Goal: Check status: Check status

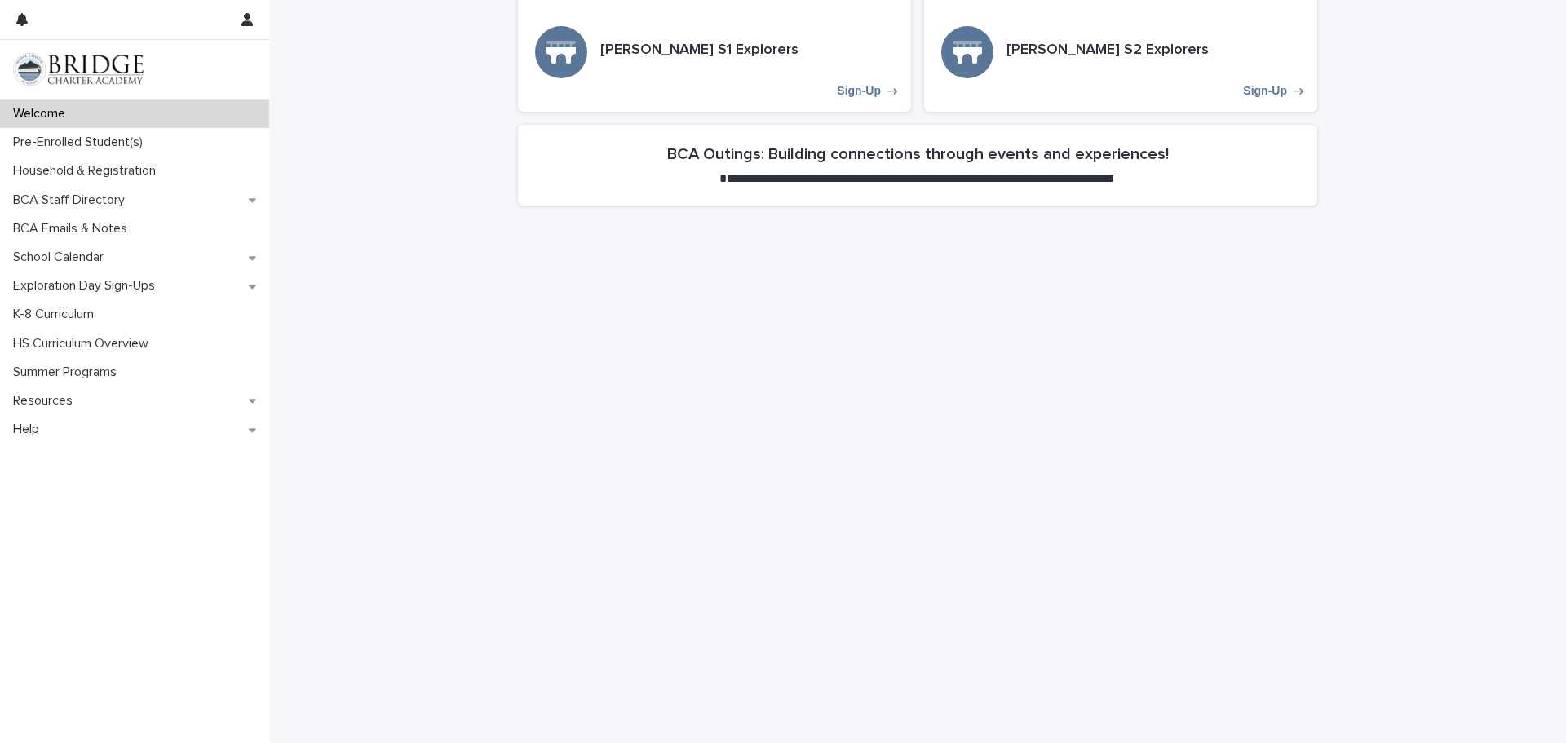
scroll to position [564, 0]
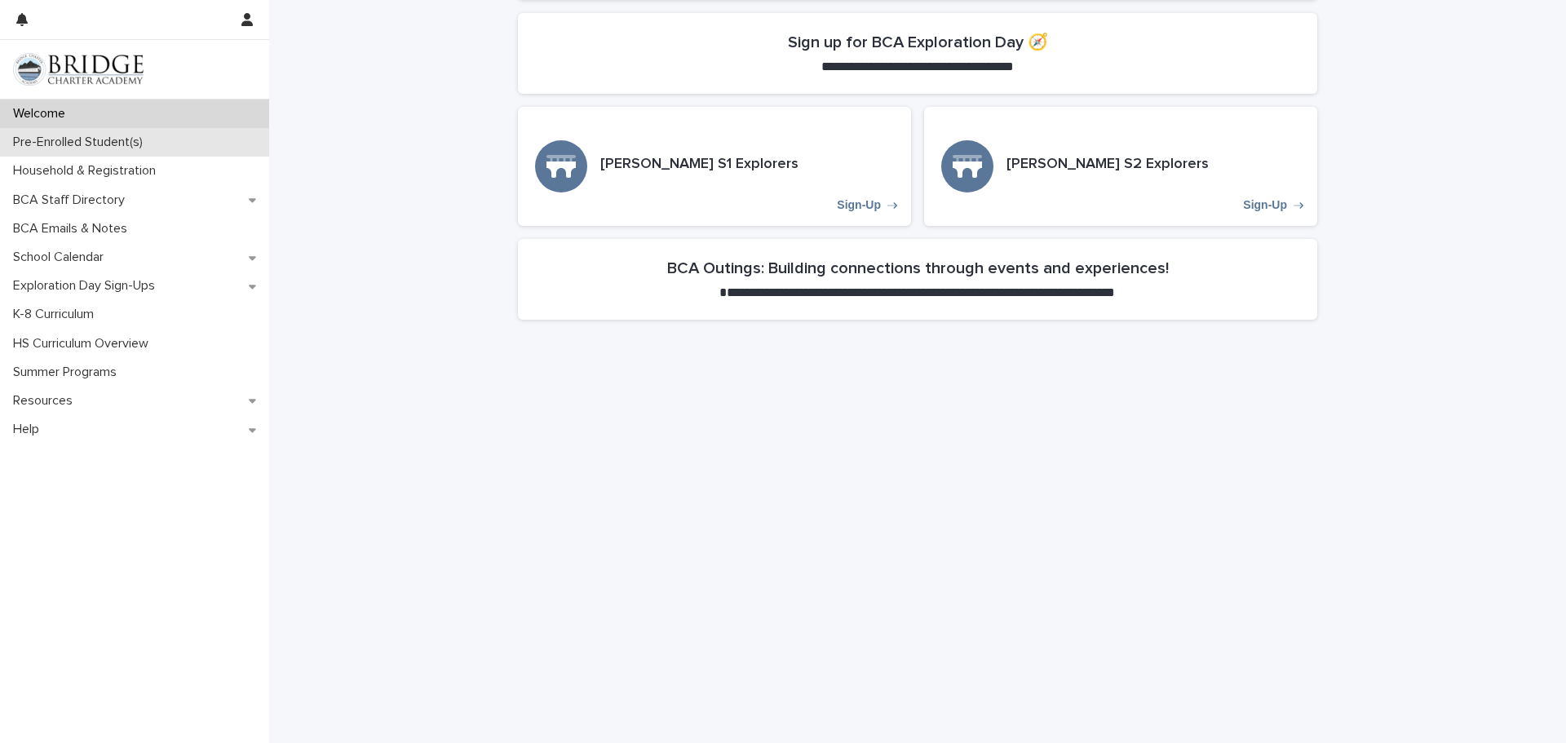
click at [79, 144] on p "Pre-Enrolled Student(s)" at bounding box center [81, 142] width 149 height 15
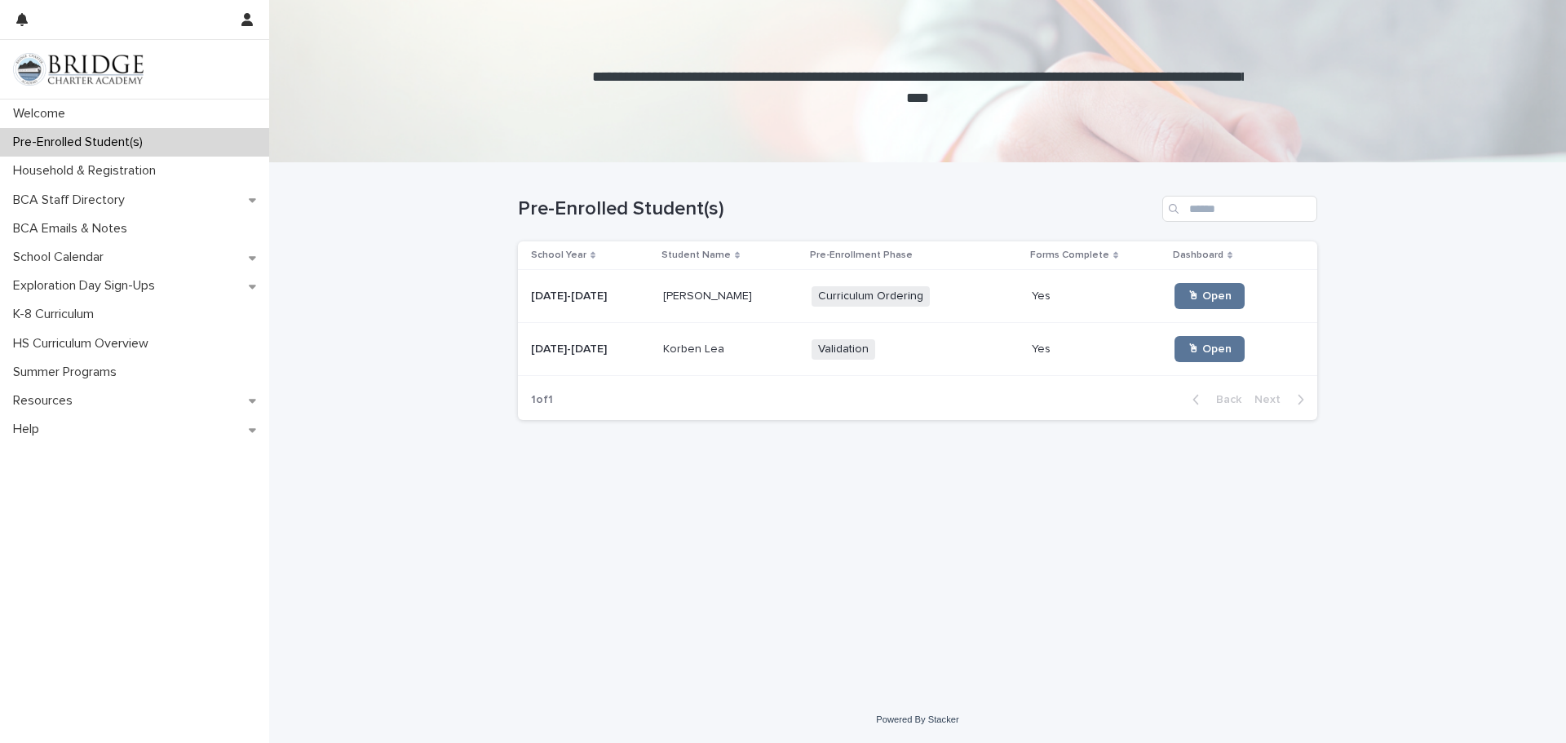
click at [682, 347] on p "Korben Lea" at bounding box center [695, 347] width 64 height 17
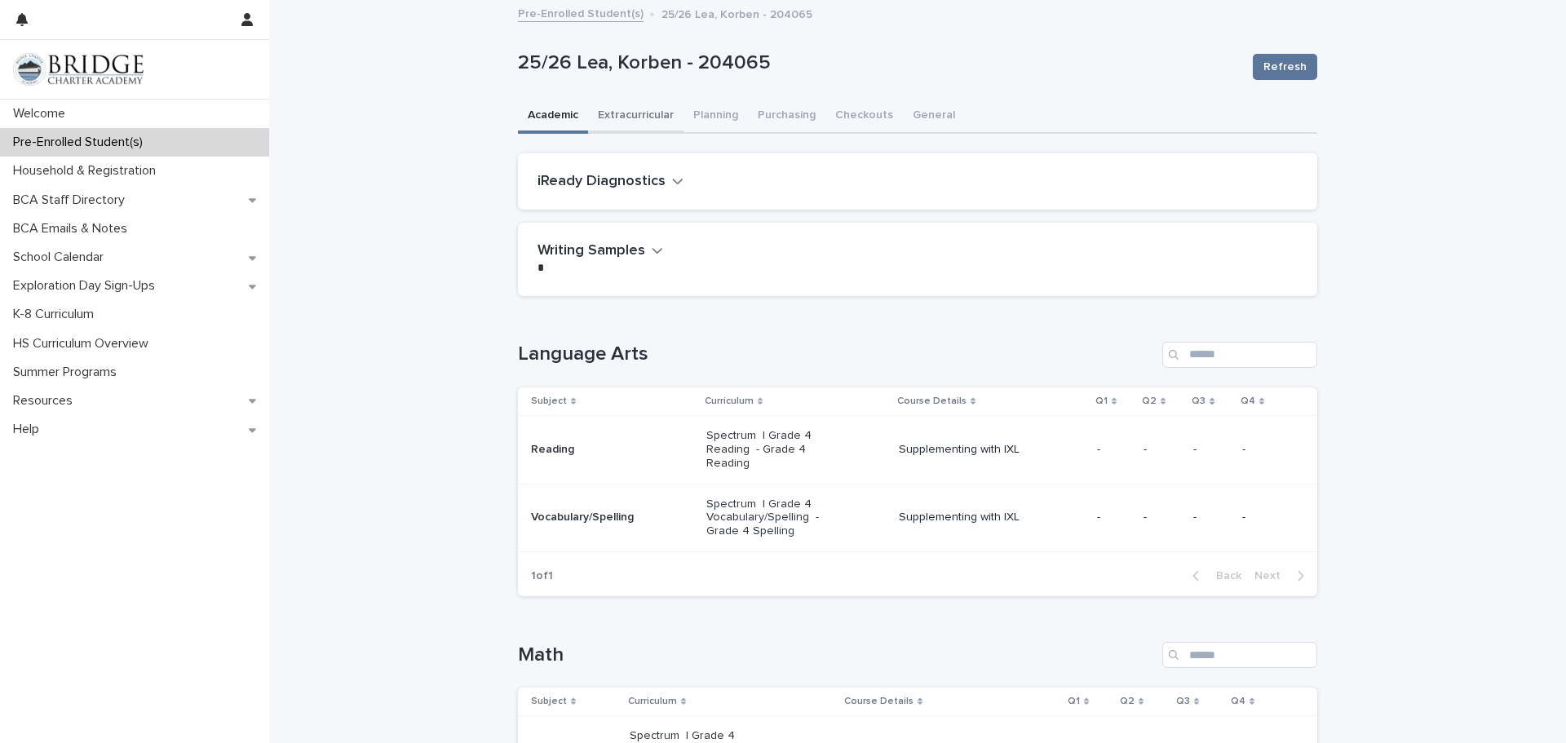
click at [623, 114] on button "Extracurricular" at bounding box center [635, 117] width 95 height 34
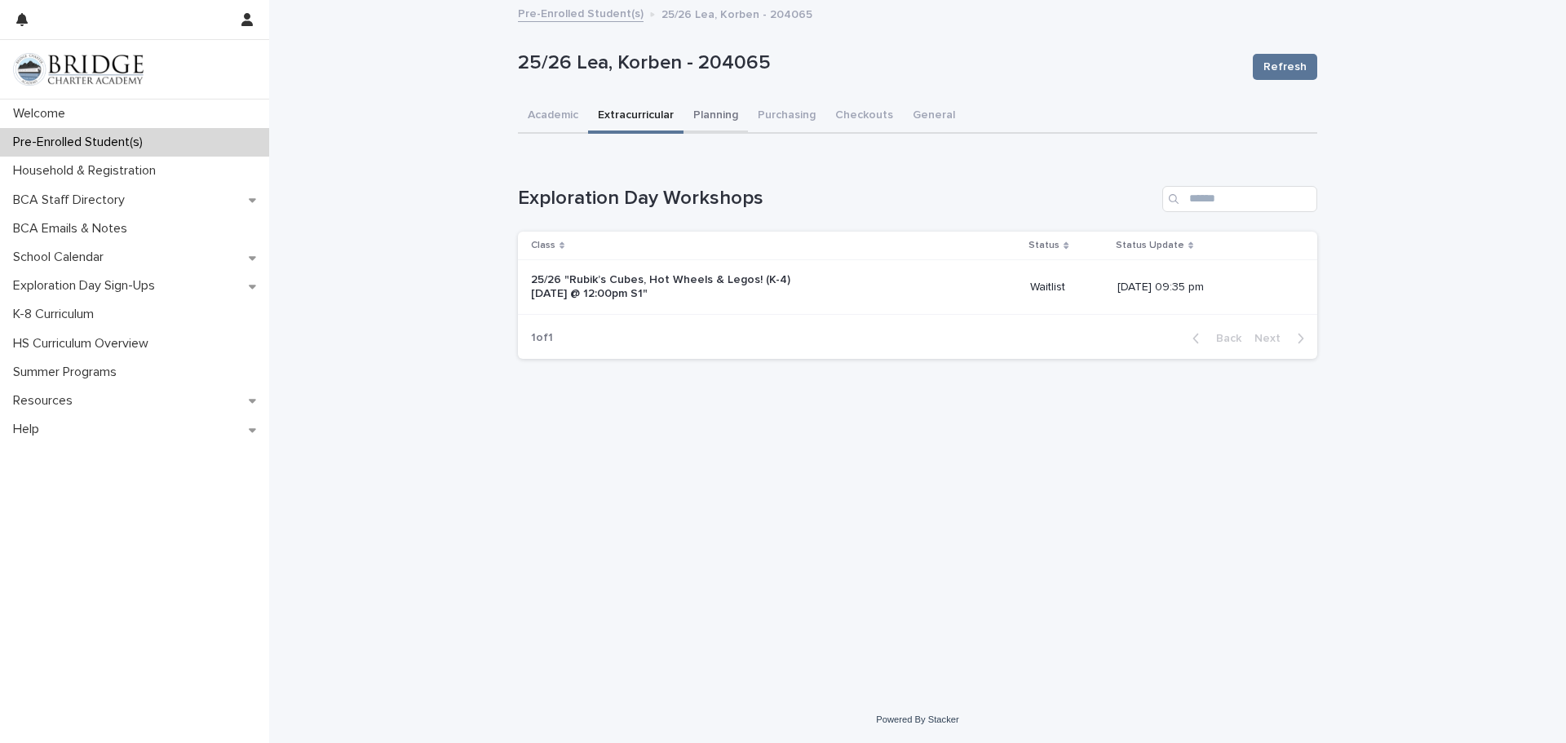
click at [715, 117] on button "Planning" at bounding box center [716, 117] width 64 height 34
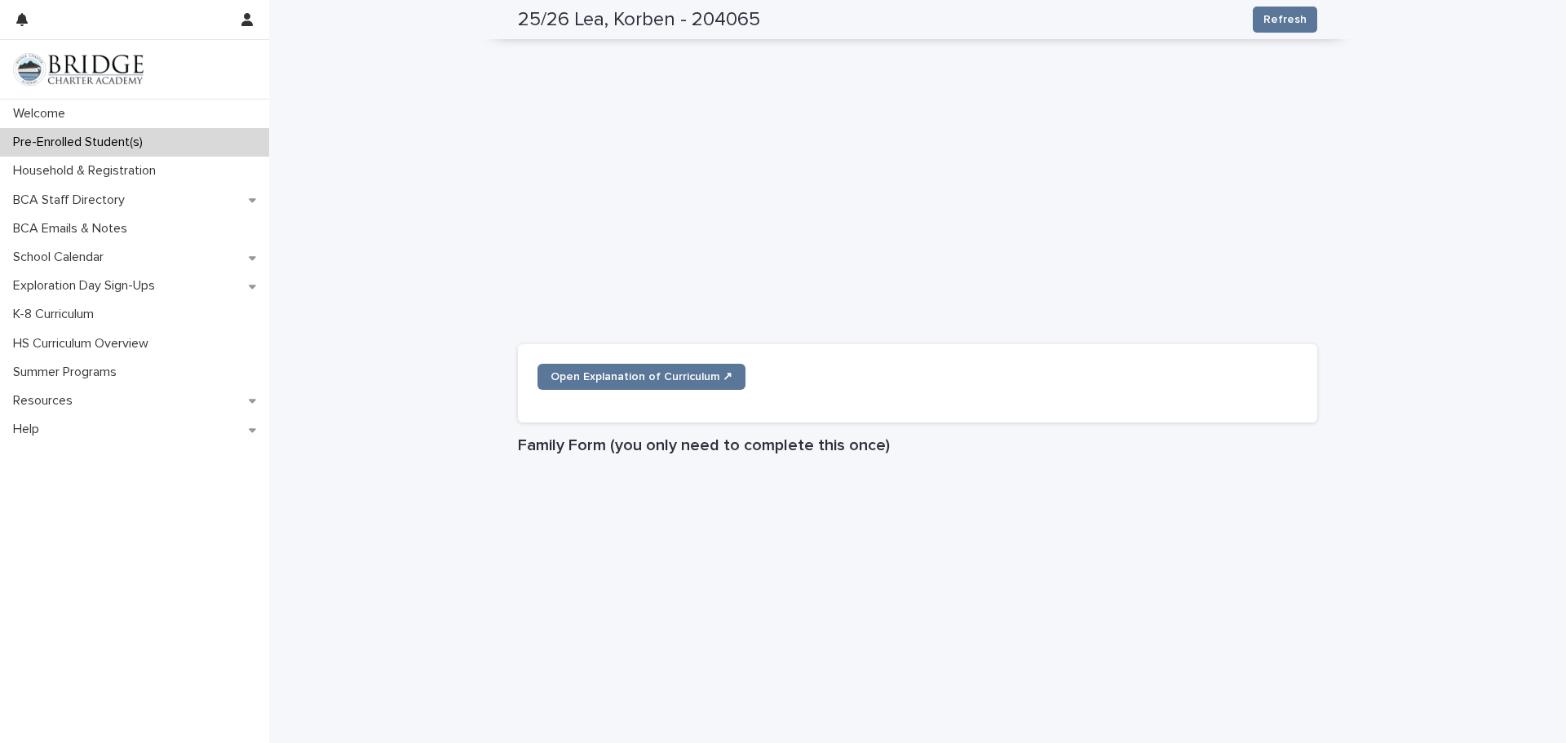
scroll to position [117, 0]
